Goal: Task Accomplishment & Management: Manage account settings

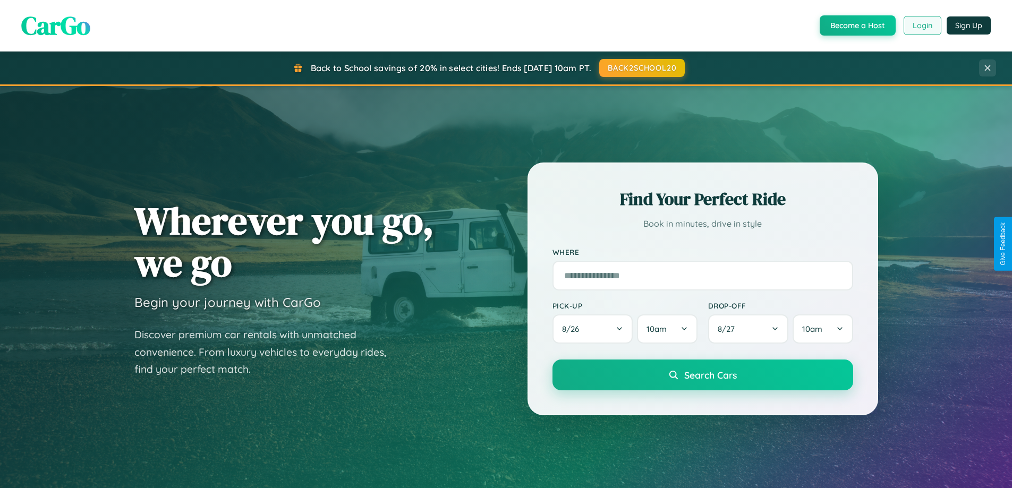
click at [922, 25] on button "Login" at bounding box center [923, 25] width 38 height 19
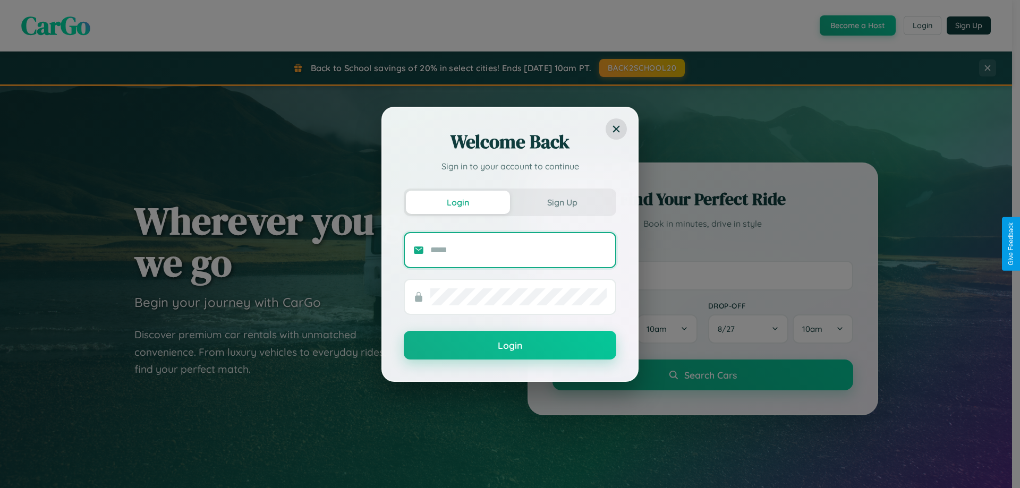
click at [518, 250] on input "text" at bounding box center [518, 250] width 176 height 17
type input "**********"
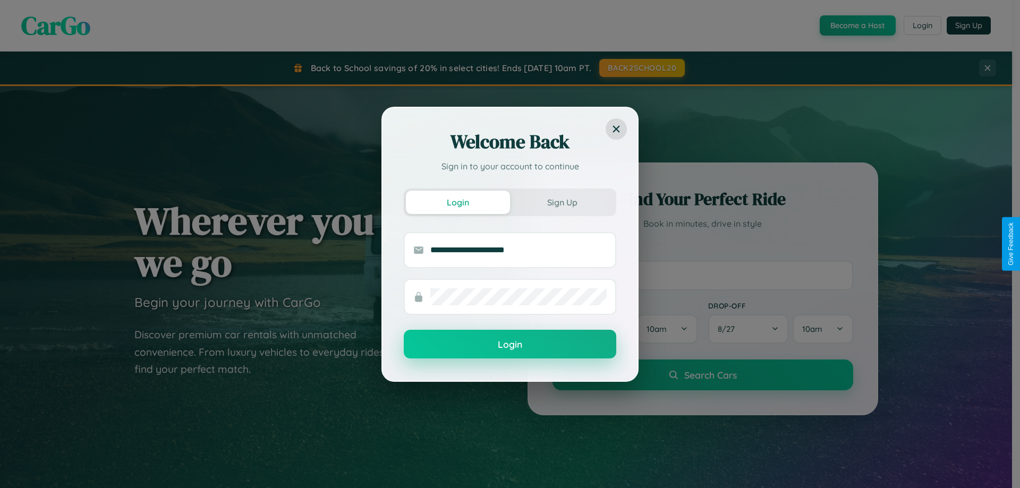
click at [510, 345] on button "Login" at bounding box center [510, 344] width 212 height 29
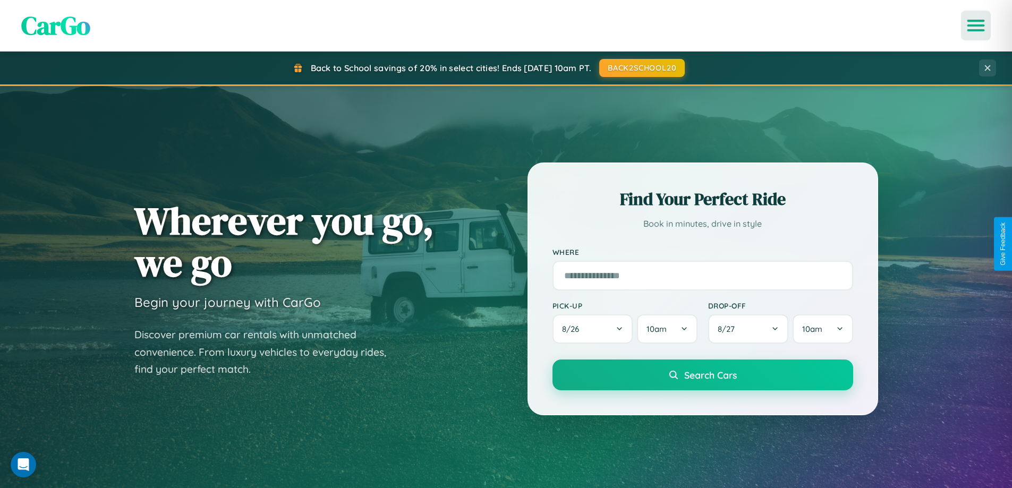
click at [976, 25] on icon "Open menu" at bounding box center [975, 26] width 15 height 10
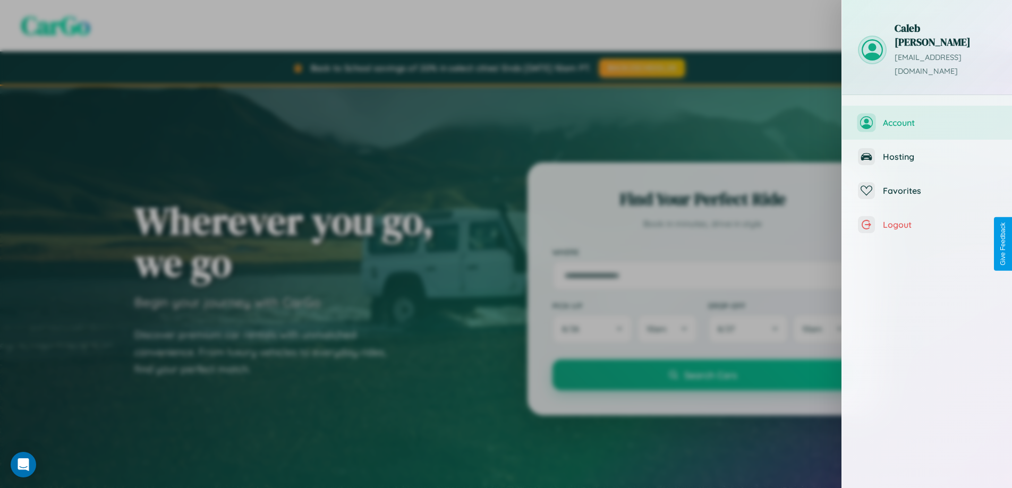
click at [927, 117] on span "Account" at bounding box center [939, 122] width 113 height 11
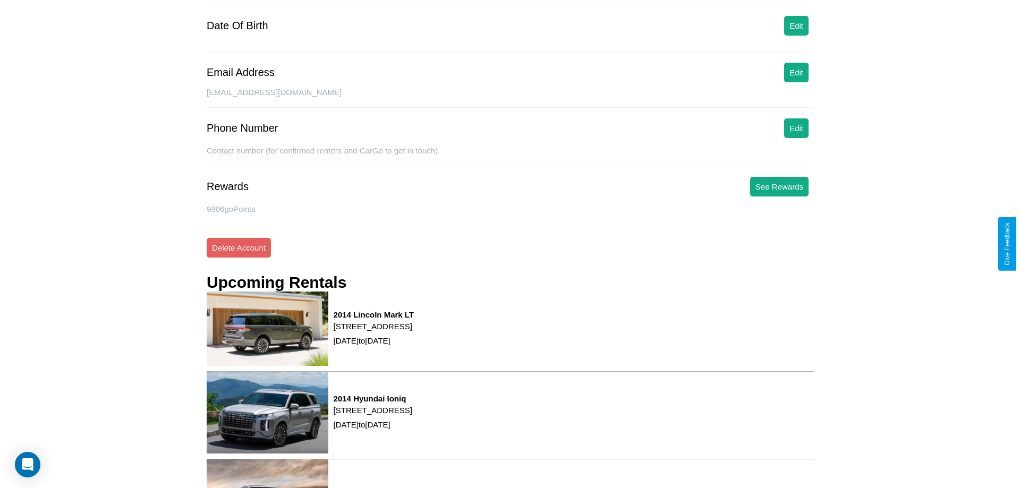
scroll to position [135, 0]
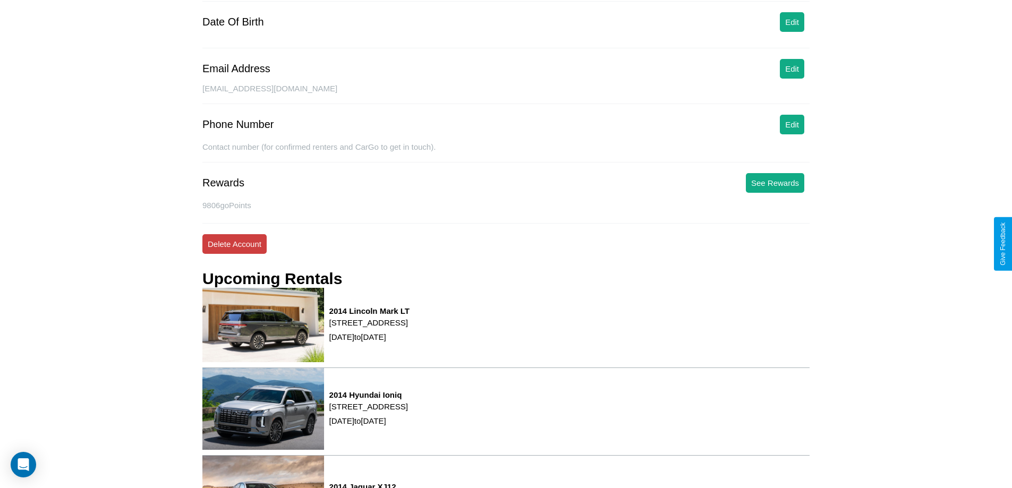
click at [234, 244] on button "Delete Account" at bounding box center [234, 244] width 64 height 20
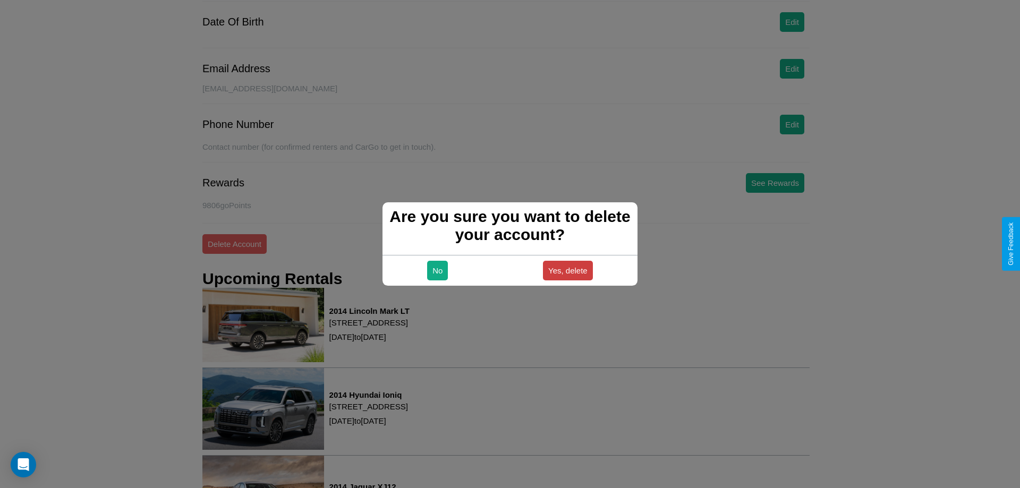
click at [567, 270] on button "Yes, delete" at bounding box center [568, 271] width 50 height 20
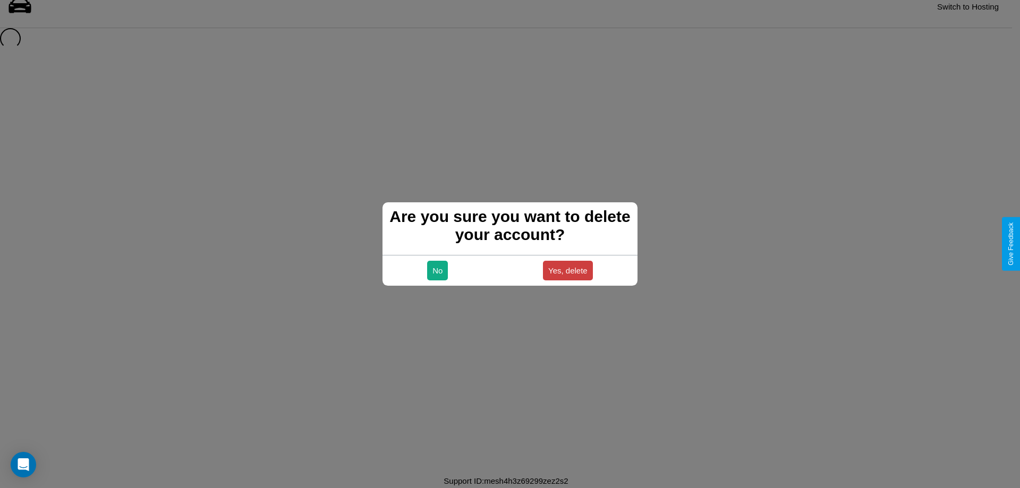
scroll to position [14, 0]
